Goal: Task Accomplishment & Management: Use online tool/utility

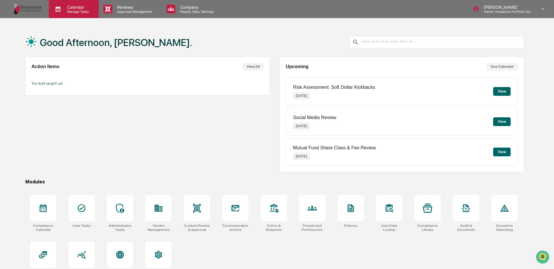
click at [83, 6] on p "Calendar" at bounding box center [76, 7] width 29 height 5
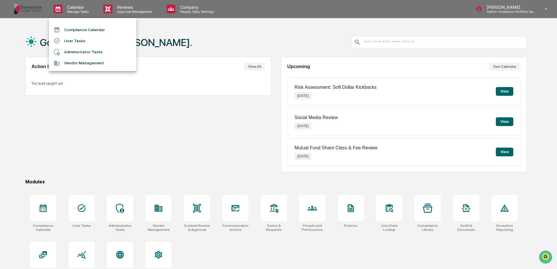
click at [71, 31] on li "Compliance Calendar" at bounding box center [92, 29] width 87 height 11
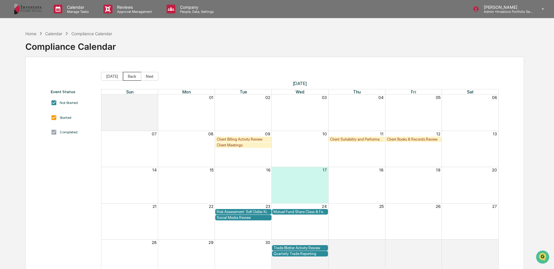
click at [131, 74] on button "Back" at bounding box center [132, 76] width 18 height 9
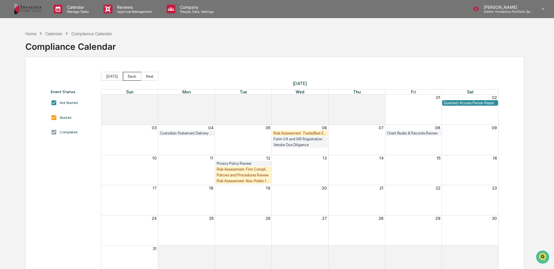
click at [129, 73] on button "Back" at bounding box center [132, 76] width 18 height 9
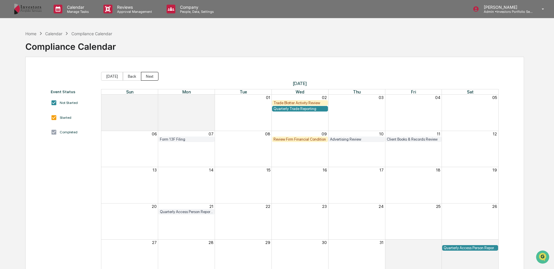
click at [147, 77] on button "Next" at bounding box center [149, 76] width 17 height 9
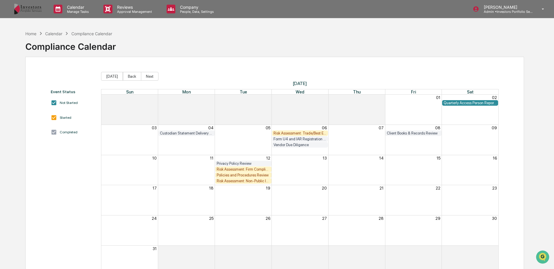
click at [300, 131] on div "Risk Assessment: Trade/Best Execution" at bounding box center [300, 133] width 53 height 4
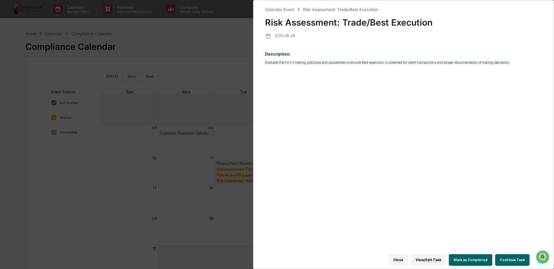
click at [508, 258] on button "Continue Task" at bounding box center [512, 260] width 34 height 12
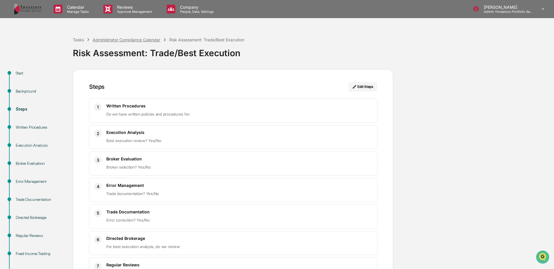
click at [137, 38] on div "Administrator Compliance Calendar" at bounding box center [127, 39] width 68 height 5
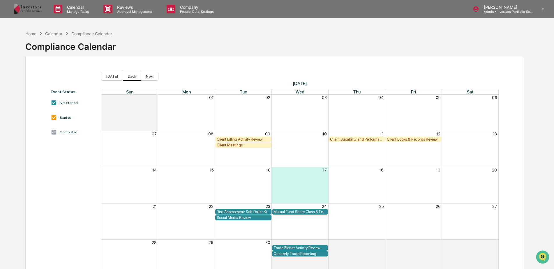
click at [129, 76] on button "Back" at bounding box center [132, 76] width 18 height 9
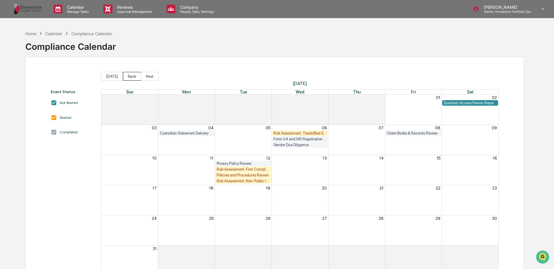
click at [130, 76] on button "Back" at bounding box center [132, 76] width 18 height 9
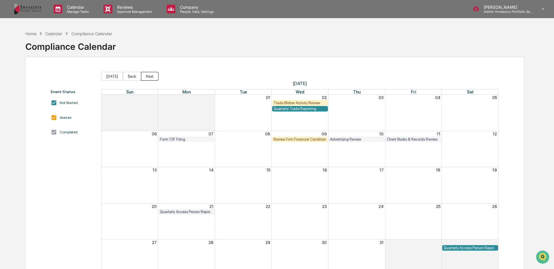
click at [144, 76] on button "Next" at bounding box center [149, 76] width 17 height 9
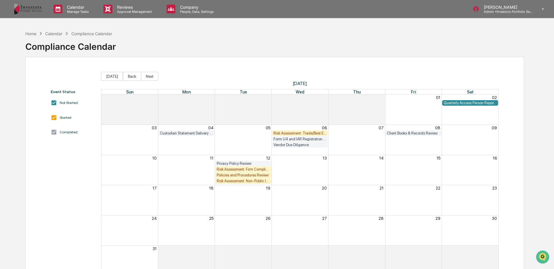
click at [246, 175] on div "Policies and Procedures Review" at bounding box center [243, 175] width 53 height 4
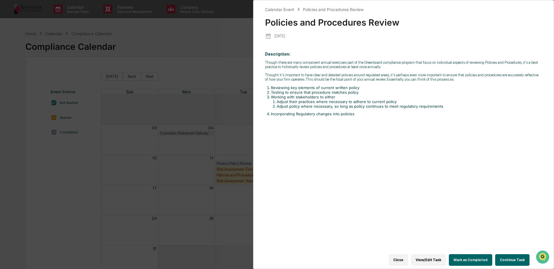
click at [500, 254] on button "Continue Task" at bounding box center [512, 260] width 34 height 12
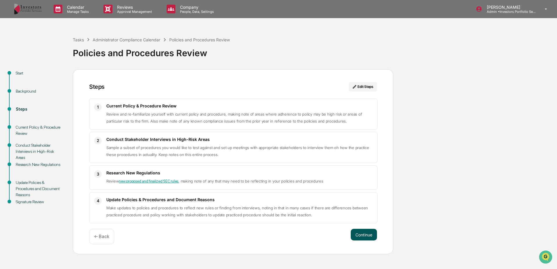
click at [359, 230] on button "Continue" at bounding box center [364, 235] width 26 height 12
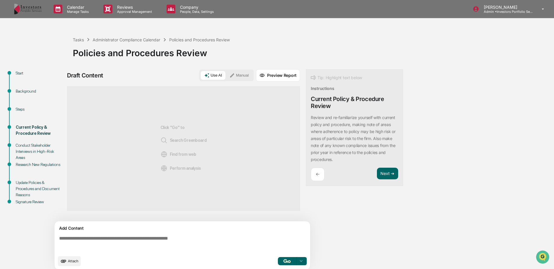
click at [30, 94] on div "Background" at bounding box center [39, 98] width 57 height 18
click at [33, 91] on div "Background" at bounding box center [40, 91] width 48 height 6
